Goal: Find contact information: Find contact information

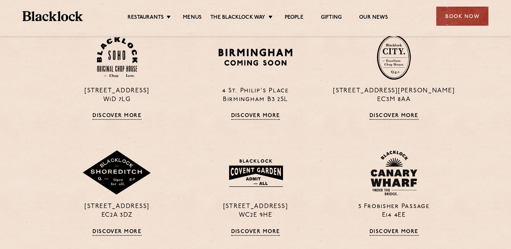
scroll to position [509, 0]
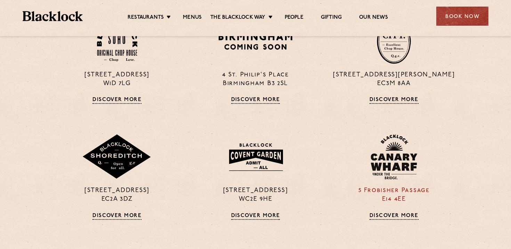
click at [325, 157] on div "5 Frobisher Passage E14 4EE Discover More" at bounding box center [394, 177] width 138 height 85
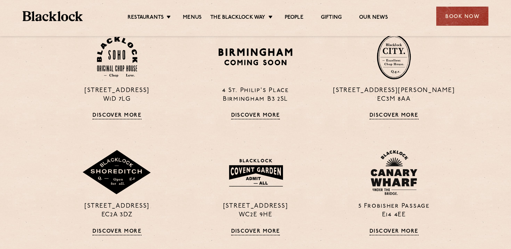
scroll to position [480, 0]
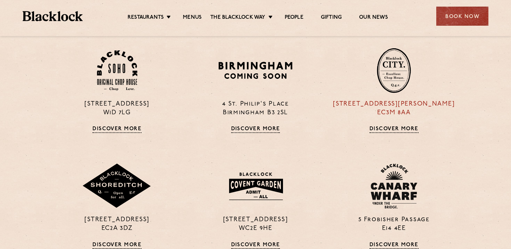
click at [395, 129] on link "Discover More" at bounding box center [394, 129] width 49 height 7
click at [472, 176] on section "[STREET_ADDRESS] Discover More [STREET_ADDRESS] Discover More [STREET_ADDRESS][…" at bounding box center [255, 211] width 511 height 403
click at [468, 145] on section "[STREET_ADDRESS] Discover More [STREET_ADDRESS] Discover More [STREET_ADDRESS][…" at bounding box center [255, 211] width 511 height 403
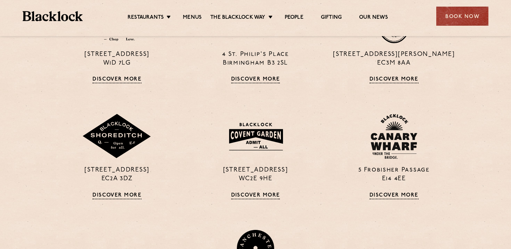
scroll to position [529, 0]
click at [340, 219] on div "[STREET_ADDRESS] Discover More [STREET_ADDRESS] Discover More [STREET_ADDRESS][…" at bounding box center [256, 154] width 416 height 389
click at [260, 198] on link "Discover More" at bounding box center [255, 196] width 49 height 7
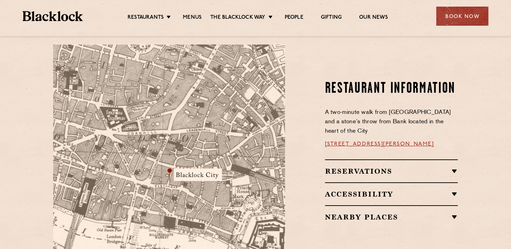
scroll to position [378, 0]
click at [361, 167] on h2 "Reservations" at bounding box center [391, 171] width 133 height 8
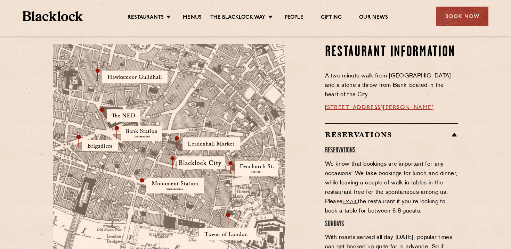
click at [407, 131] on h2 "Reservations" at bounding box center [391, 135] width 133 height 8
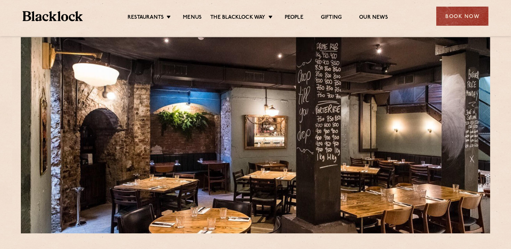
scroll to position [0, 0]
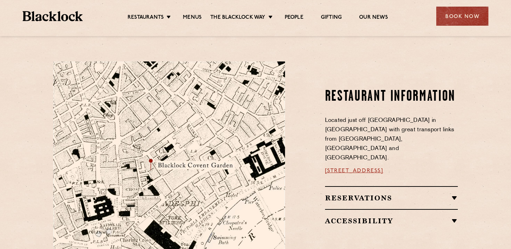
scroll to position [362, 0]
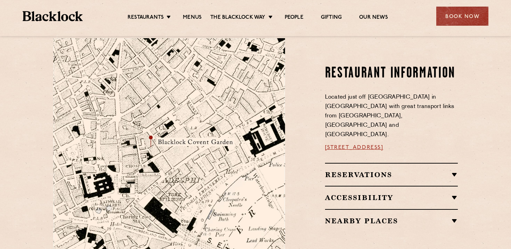
click at [394, 171] on h2 "Reservations" at bounding box center [391, 175] width 133 height 8
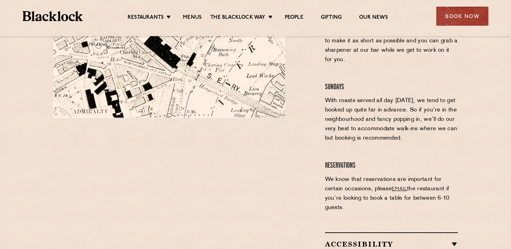
scroll to position [536, 0]
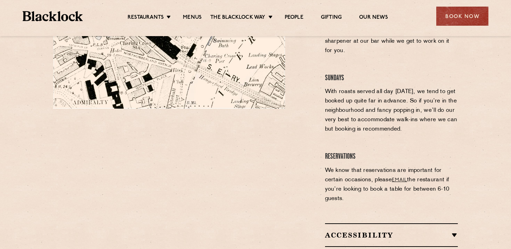
click at [398, 178] on link "email" at bounding box center [399, 180] width 15 height 5
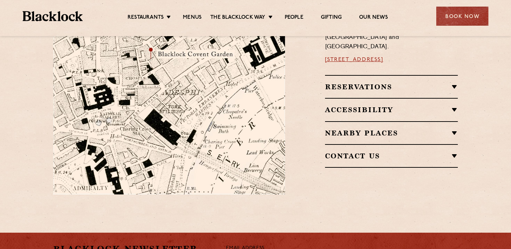
scroll to position [448, 0]
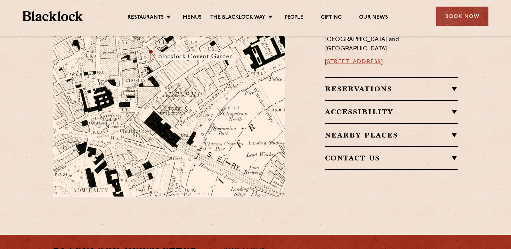
click at [388, 85] on h2 "Reservations" at bounding box center [391, 89] width 133 height 8
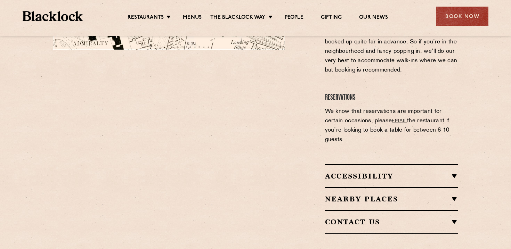
scroll to position [595, 0]
drag, startPoint x: 400, startPoint y: 97, endPoint x: 128, endPoint y: 7, distance: 287.0
click at [398, 119] on link "email" at bounding box center [399, 121] width 15 height 5
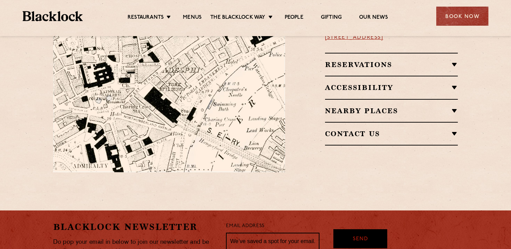
scroll to position [448, 0]
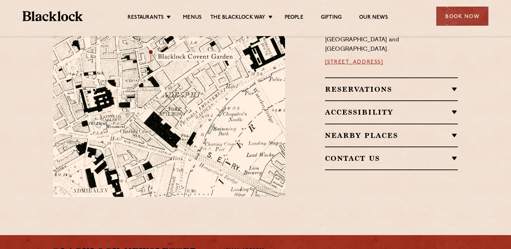
click at [390, 78] on div "Reservations Walk-Ins Walk-ins are always warmly welcome. Do pop in and we’ll g…" at bounding box center [391, 89] width 133 height 23
